Goal: Task Accomplishment & Management: Manage account settings

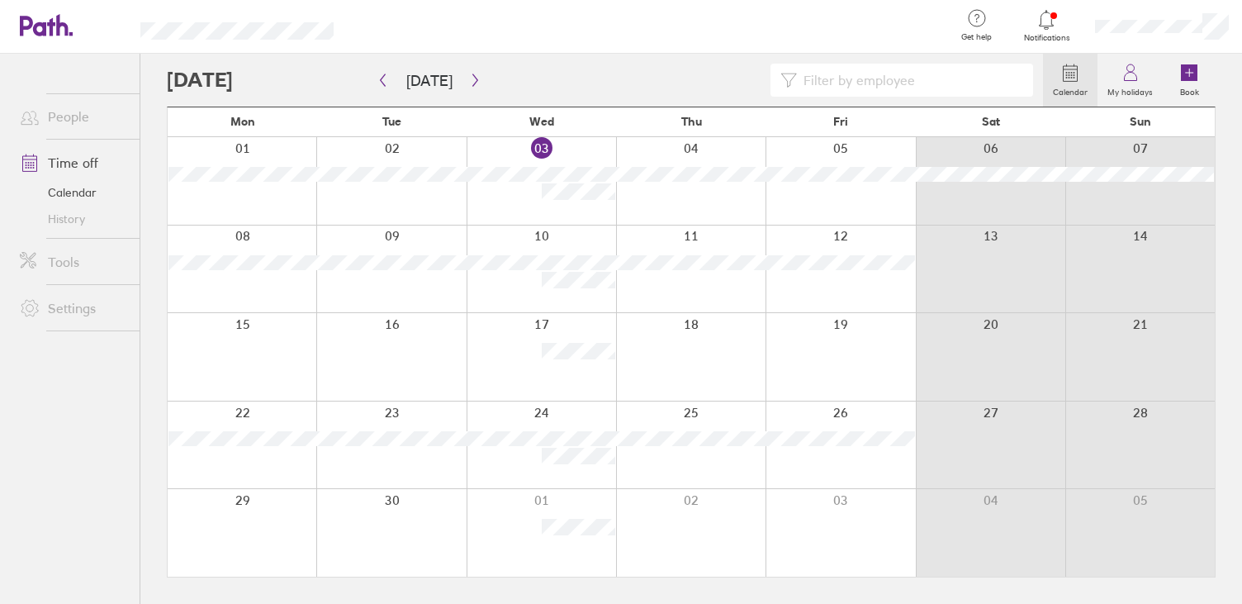
click at [76, 170] on link "Time off" at bounding box center [73, 162] width 133 height 33
click at [1141, 78] on link "My holidays" at bounding box center [1130, 80] width 65 height 53
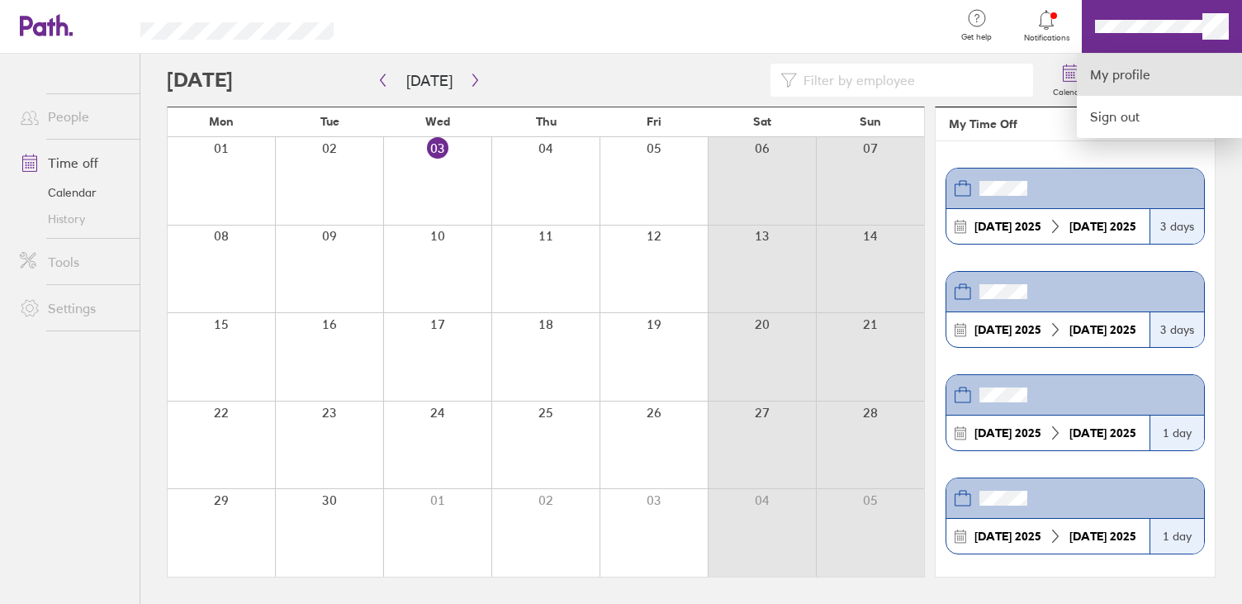
click at [1111, 72] on link "My profile" at bounding box center [1159, 75] width 165 height 42
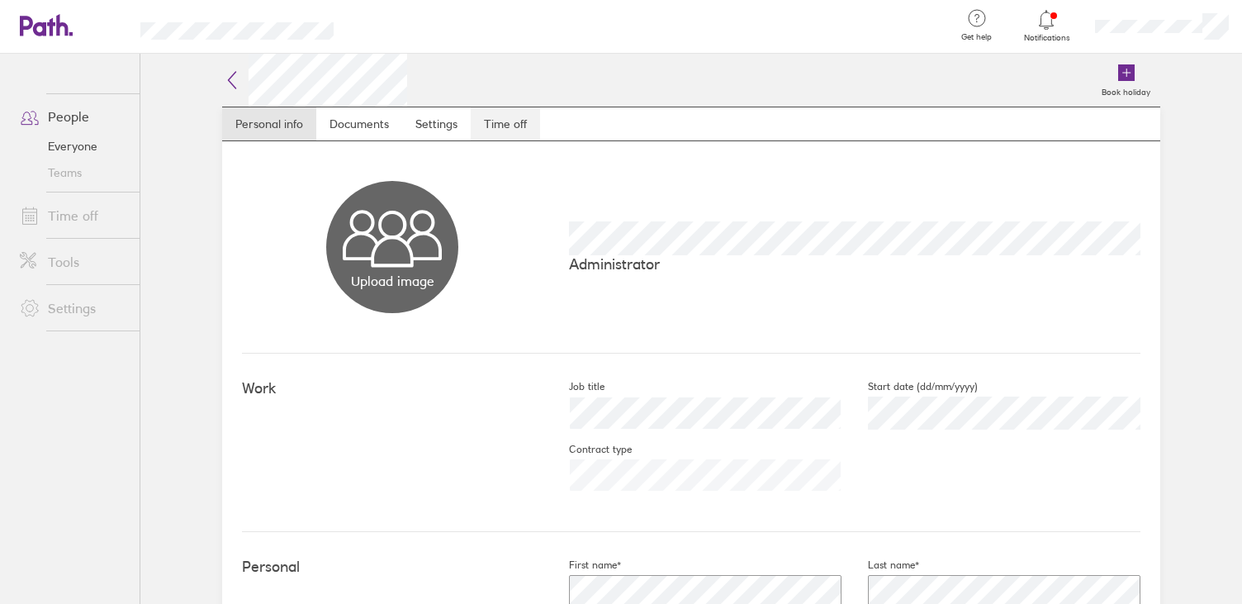
click at [497, 119] on link "Time off" at bounding box center [505, 123] width 69 height 33
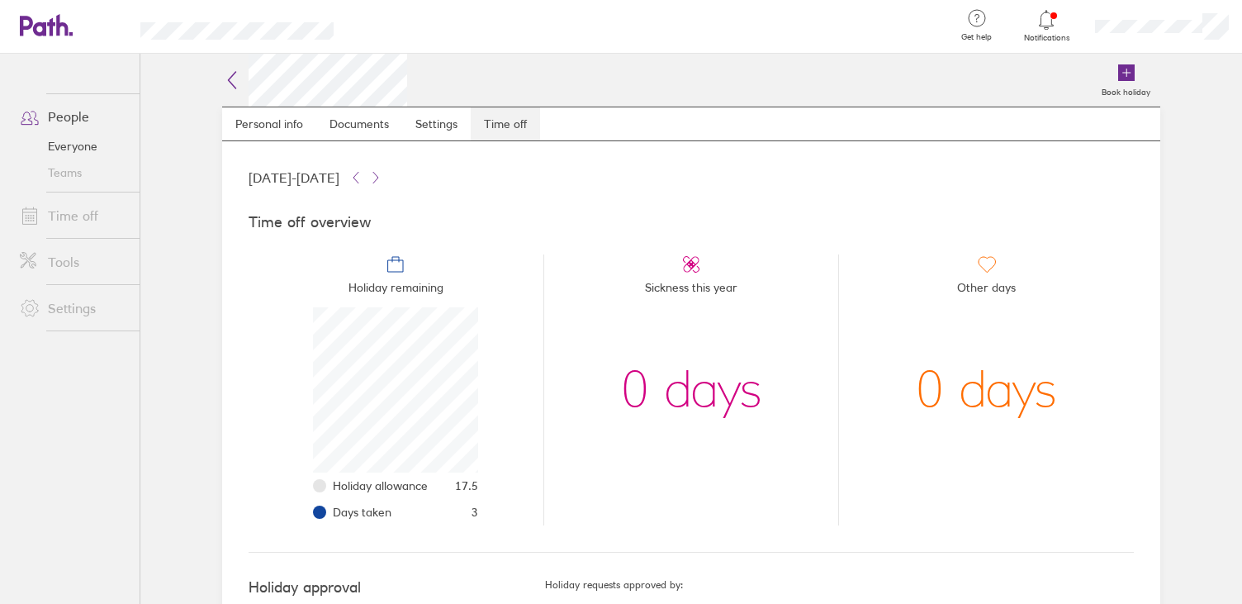
scroll to position [165, 165]
click at [363, 177] on icon at bounding box center [355, 177] width 13 height 13
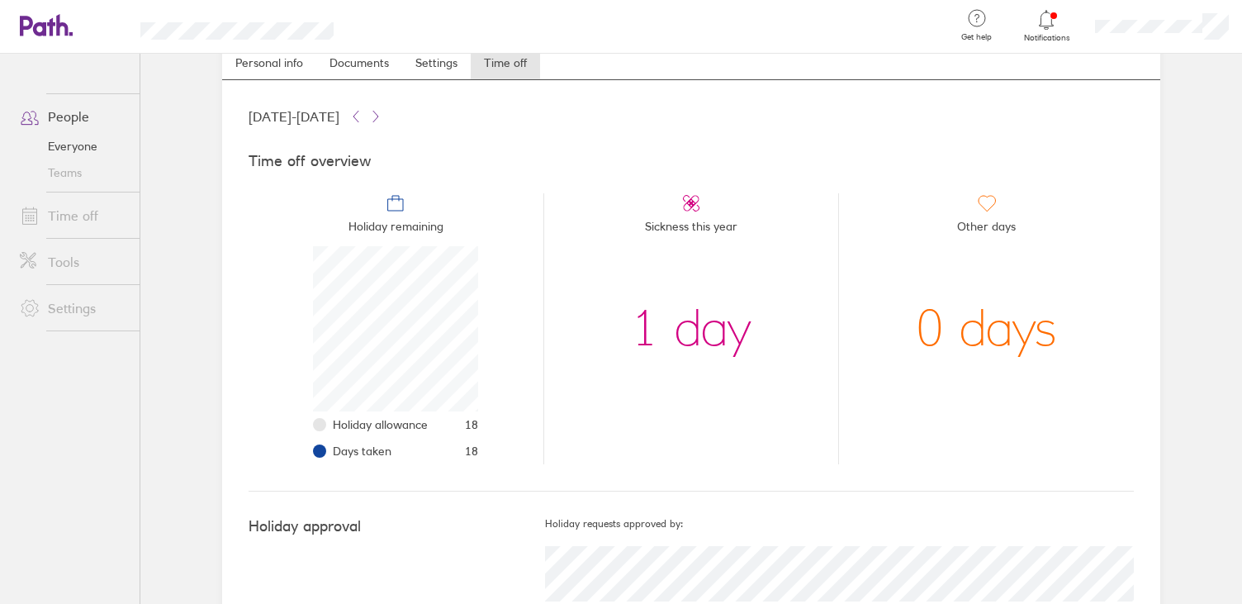
scroll to position [55, 0]
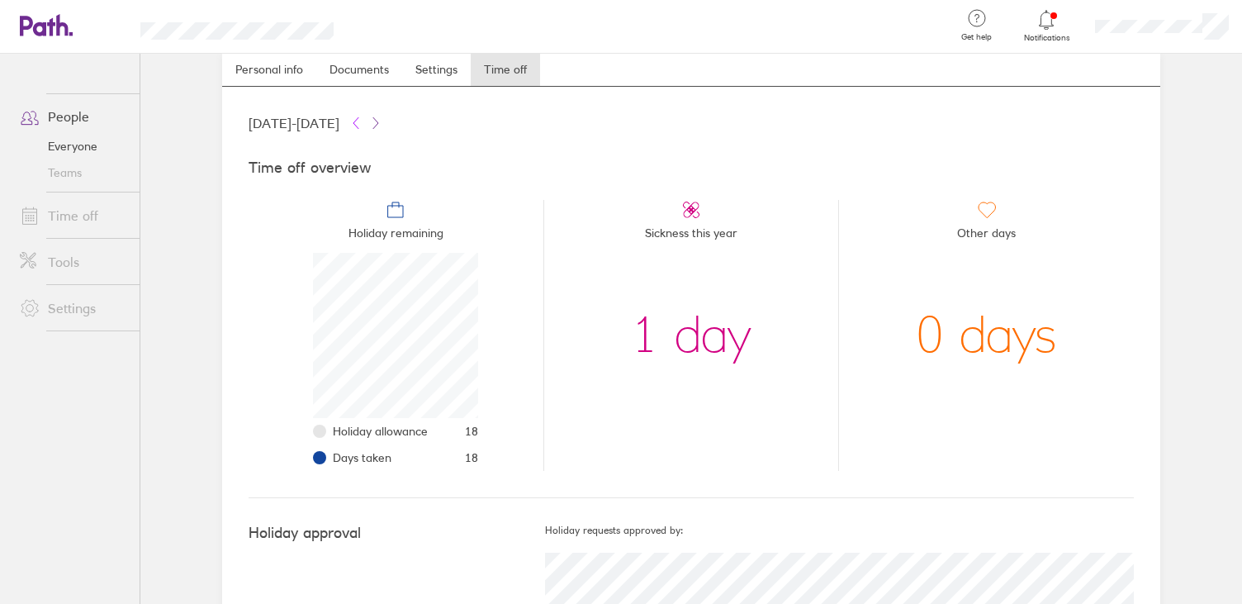
click at [363, 124] on icon at bounding box center [355, 122] width 13 height 13
click at [382, 121] on icon at bounding box center [375, 122] width 13 height 13
click at [378, 125] on icon at bounding box center [375, 122] width 5 height 11
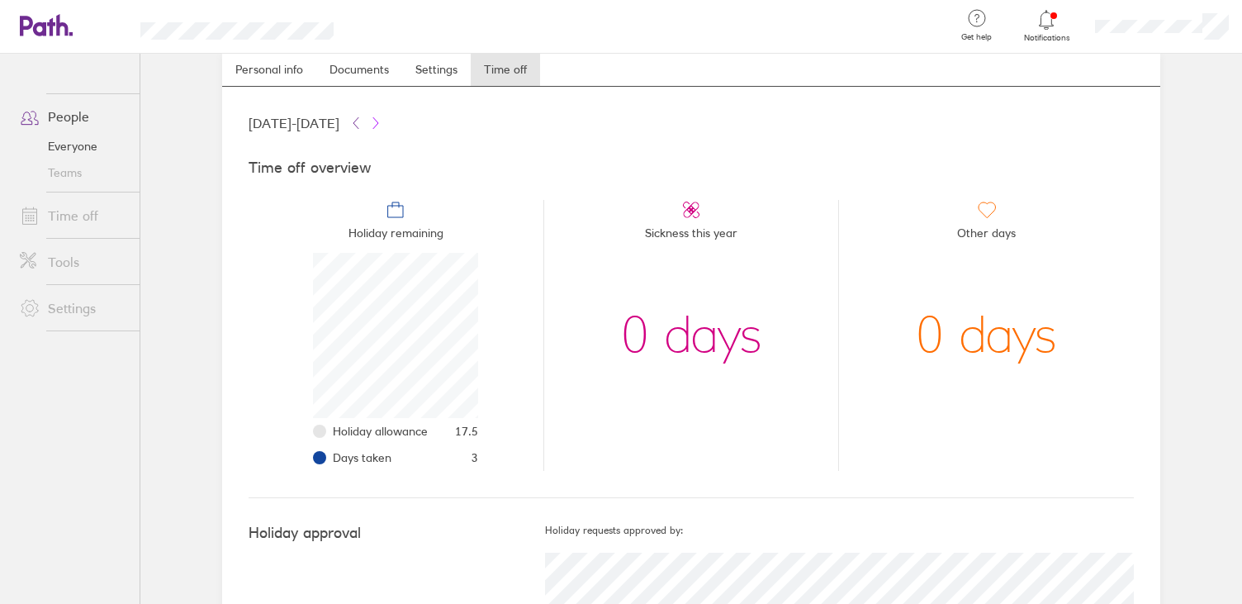
click at [382, 123] on icon at bounding box center [375, 122] width 13 height 13
click at [366, 118] on button at bounding box center [356, 123] width 20 height 20
click at [366, 116] on button at bounding box center [356, 123] width 20 height 20
click at [366, 114] on button at bounding box center [356, 123] width 20 height 20
click at [382, 122] on icon at bounding box center [375, 122] width 13 height 13
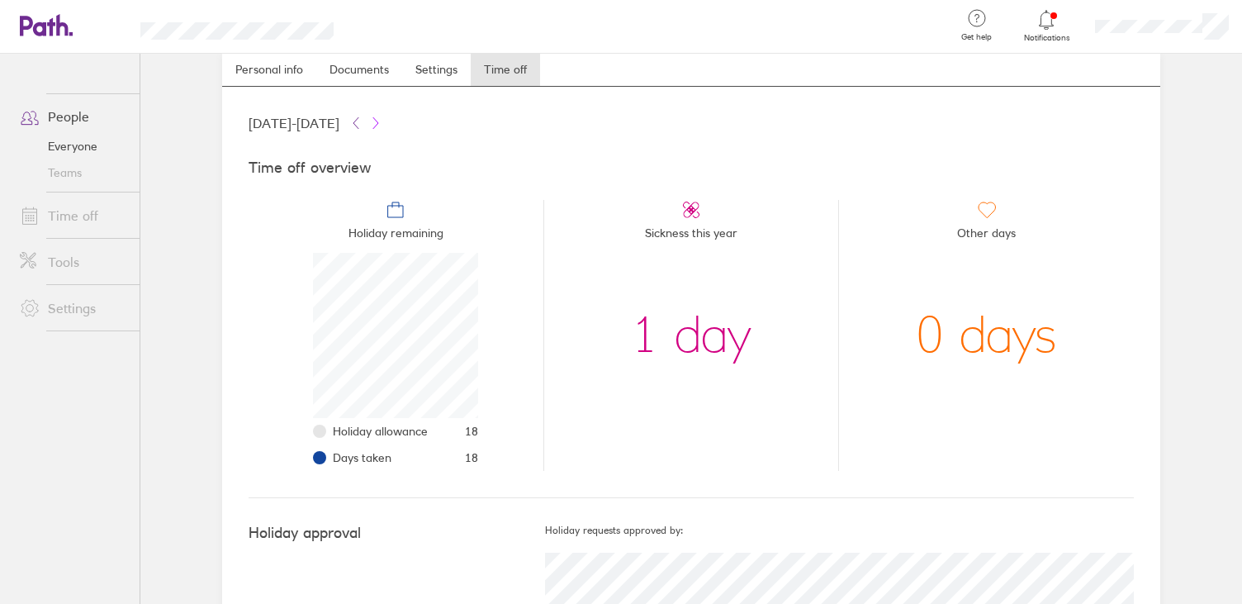
click at [382, 122] on icon at bounding box center [375, 122] width 13 height 13
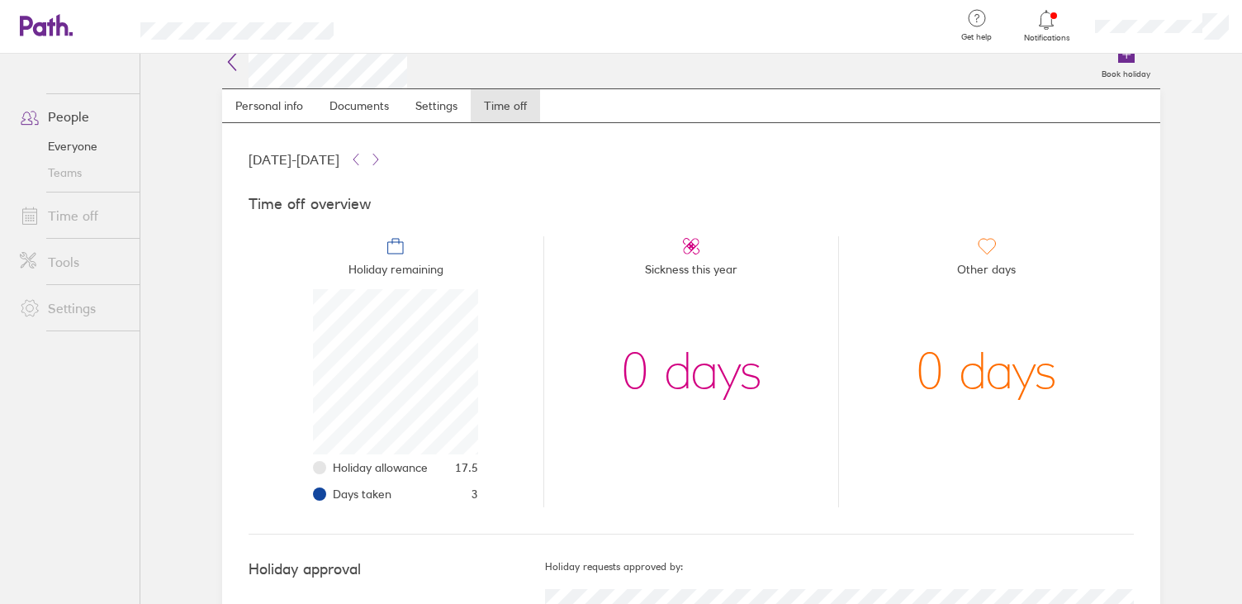
scroll to position [0, 0]
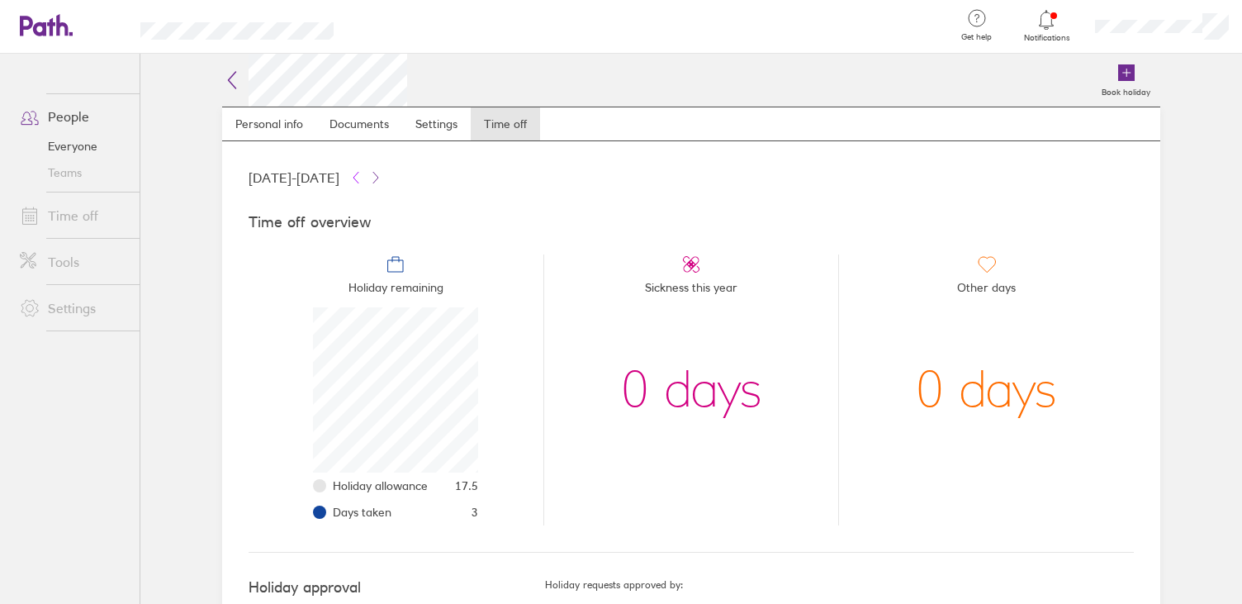
click at [363, 179] on icon at bounding box center [355, 177] width 13 height 13
click at [382, 175] on icon at bounding box center [375, 177] width 13 height 13
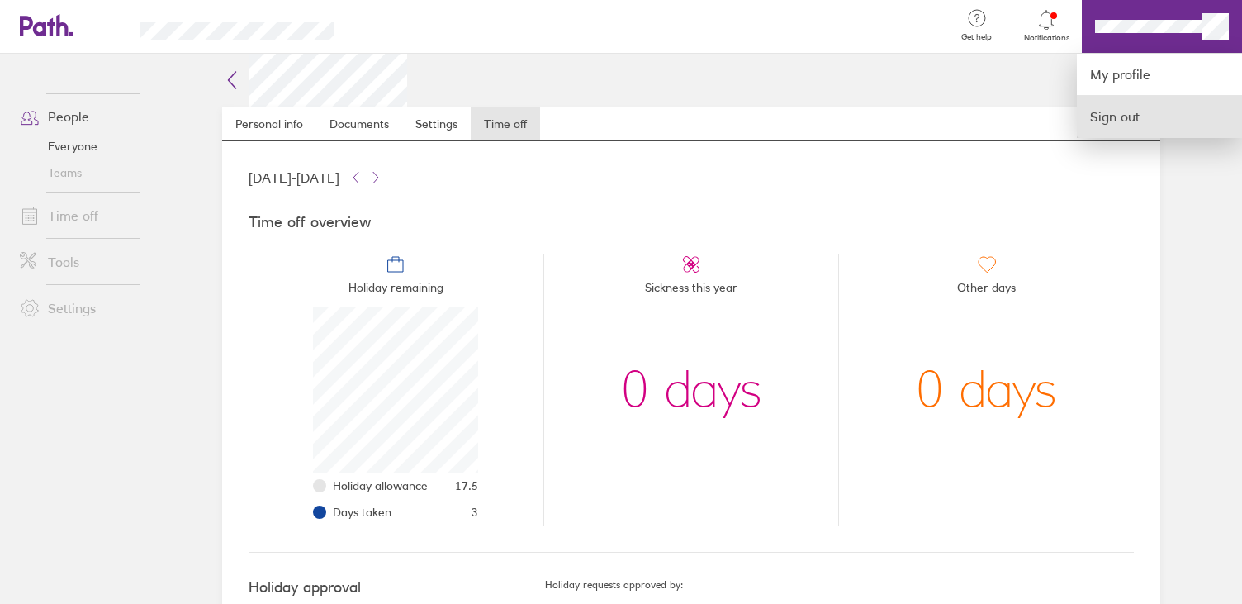
click at [1151, 121] on link "Sign out" at bounding box center [1159, 116] width 165 height 41
